Goal: Task Accomplishment & Management: Use online tool/utility

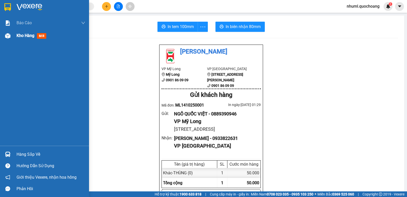
click at [28, 37] on span "Kho hàng" at bounding box center [26, 35] width 18 height 5
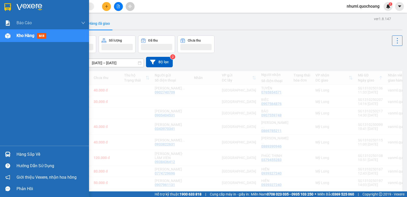
click at [31, 37] on span "Kho hàng" at bounding box center [26, 35] width 18 height 5
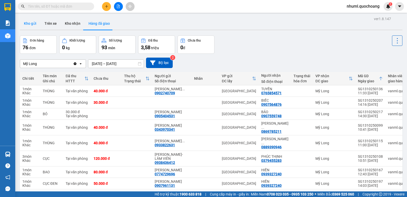
click at [30, 25] on button "Kho gửi" at bounding box center [30, 23] width 21 height 12
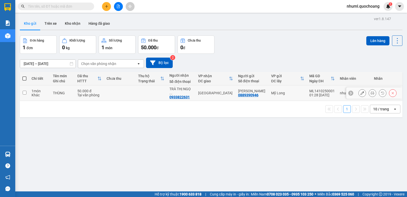
click at [25, 92] on td at bounding box center [24, 93] width 9 height 16
checkbox input "true"
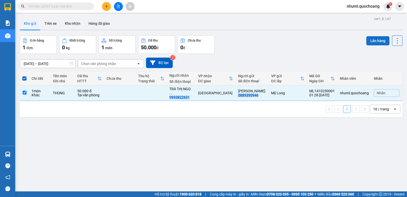
click at [381, 44] on button "Lên hàng" at bounding box center [377, 40] width 23 height 9
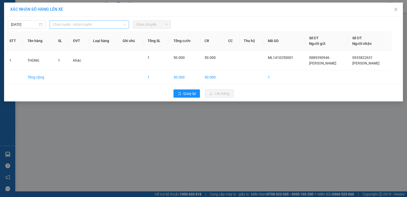
drag, startPoint x: 83, startPoint y: 22, endPoint x: 87, endPoint y: 26, distance: 5.4
click at [84, 22] on span "Chọn tuyến - nhóm tuyến" at bounding box center [89, 25] width 73 height 8
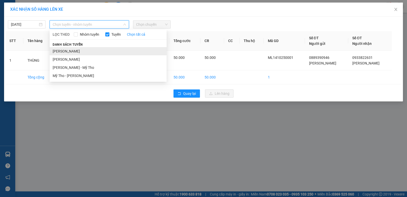
drag, startPoint x: 87, startPoint y: 49, endPoint x: 125, endPoint y: 41, distance: 38.9
click at [87, 49] on li "[PERSON_NAME]" at bounding box center [108, 51] width 117 height 8
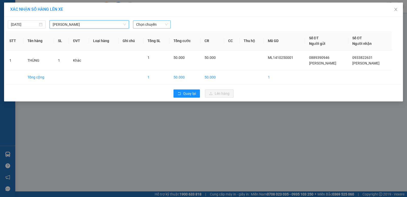
click at [157, 24] on span "Chọn chuyến" at bounding box center [152, 25] width 32 height 8
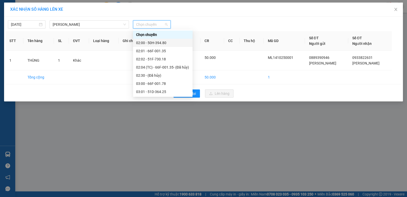
click at [165, 45] on div "02:00 - 50H-394.80" at bounding box center [162, 43] width 53 height 6
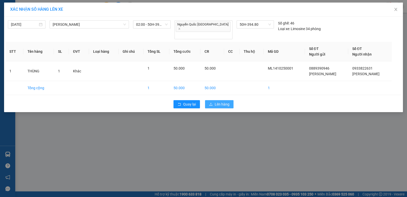
click at [227, 101] on span "Lên hàng" at bounding box center [222, 104] width 15 height 6
